Goal: Transaction & Acquisition: Purchase product/service

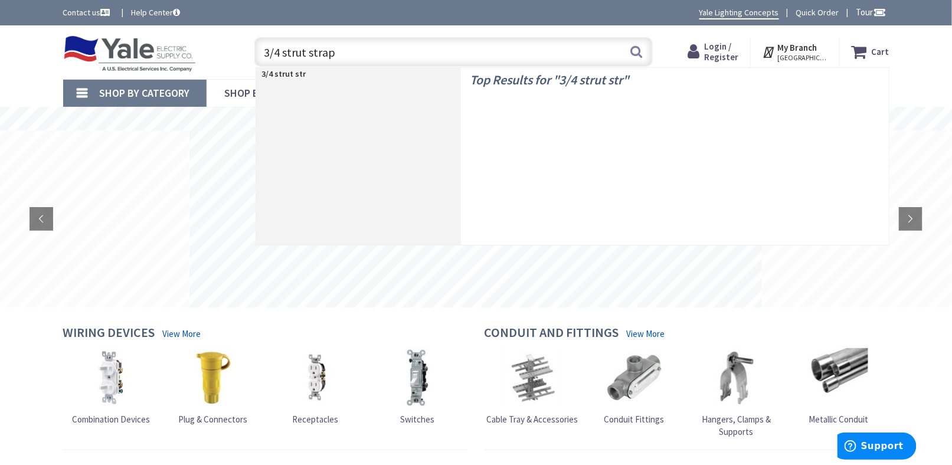
type input "3/4 strut straps"
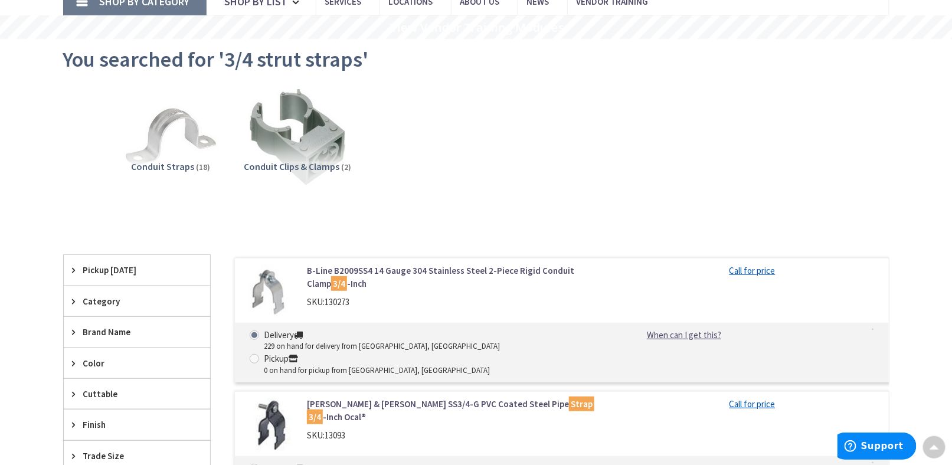
scroll to position [118, 0]
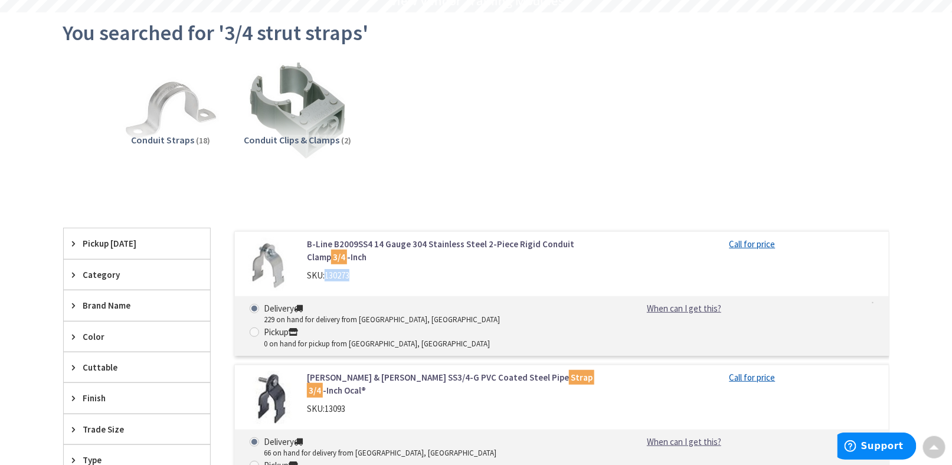
drag, startPoint x: 326, startPoint y: 275, endPoint x: 335, endPoint y: 280, distance: 9.5
click at [367, 277] on div "SKU: 130273" at bounding box center [457, 275] width 301 height 12
copy span "130273"
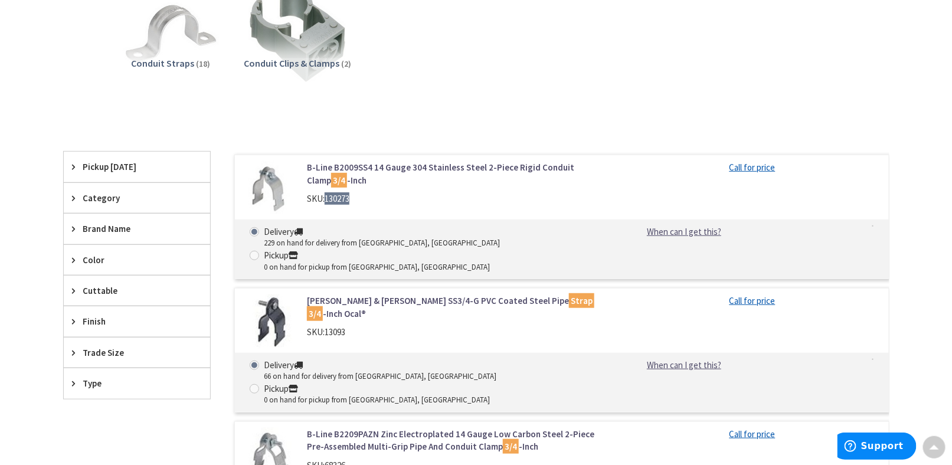
scroll to position [354, 0]
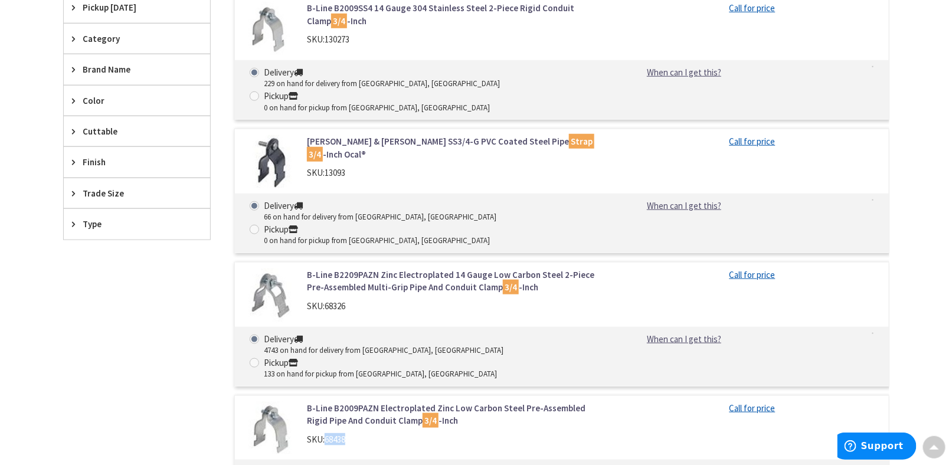
drag, startPoint x: 325, startPoint y: 369, endPoint x: 344, endPoint y: 374, distance: 18.9
click at [360, 433] on div "SKU: 68438" at bounding box center [457, 439] width 301 height 12
copy div "68438"
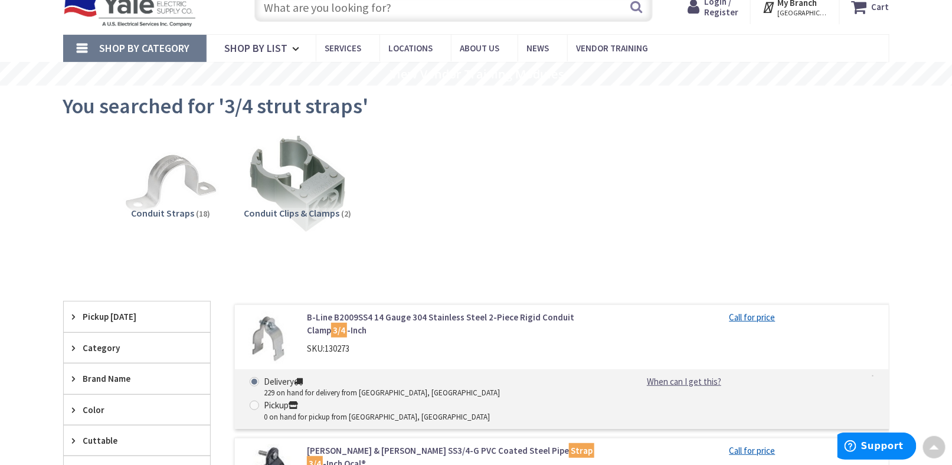
scroll to position [0, 0]
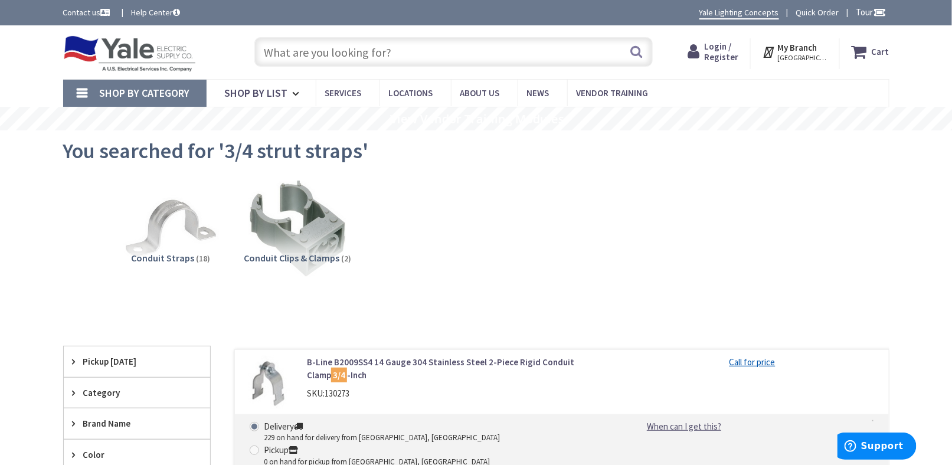
click at [134, 47] on img at bounding box center [129, 53] width 133 height 37
